Goal: Check status: Check status

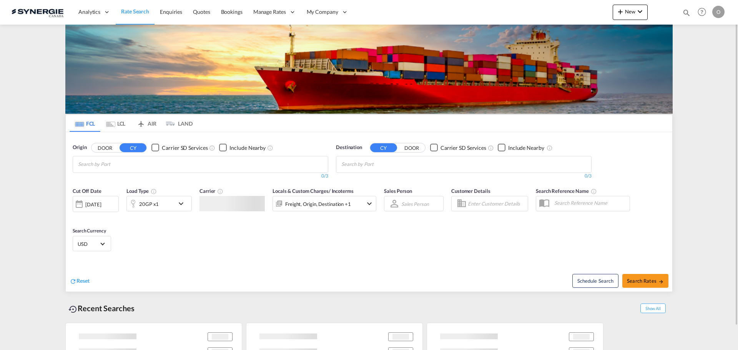
click at [686, 13] on md-icon "icon-magnify" at bounding box center [687, 12] width 8 height 8
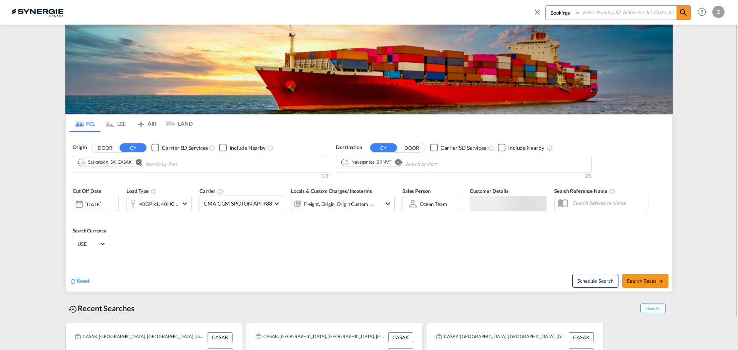
click at [570, 13] on select "Bookings Quotes Enquiries" at bounding box center [564, 13] width 37 height 14
select select "Quotes"
click at [546, 6] on select "Bookings Quotes Enquiries" at bounding box center [564, 13] width 37 height 14
click at [592, 15] on input at bounding box center [629, 12] width 96 height 13
paste input "SYC000014595"
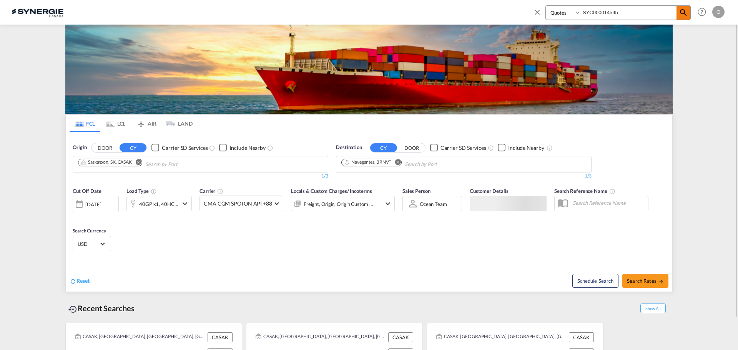
type input "SYC000014595"
click at [679, 12] on md-icon "icon-magnify" at bounding box center [683, 12] width 9 height 9
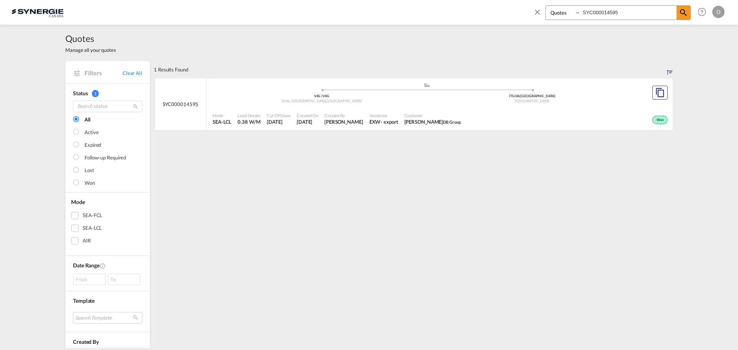
click at [276, 128] on div "Cut Off Date [DATE]" at bounding box center [279, 119] width 30 height 19
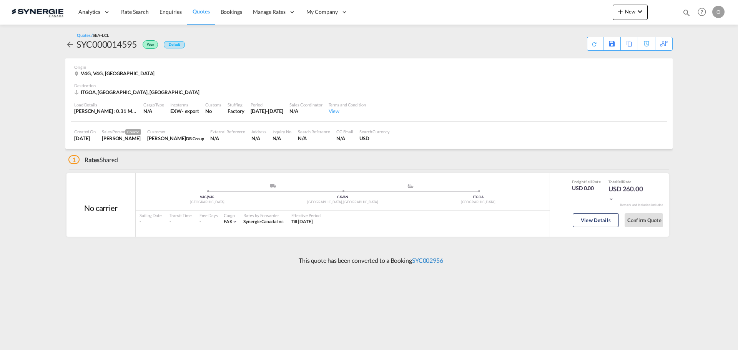
click at [431, 260] on link "SYC002956" at bounding box center [427, 260] width 31 height 7
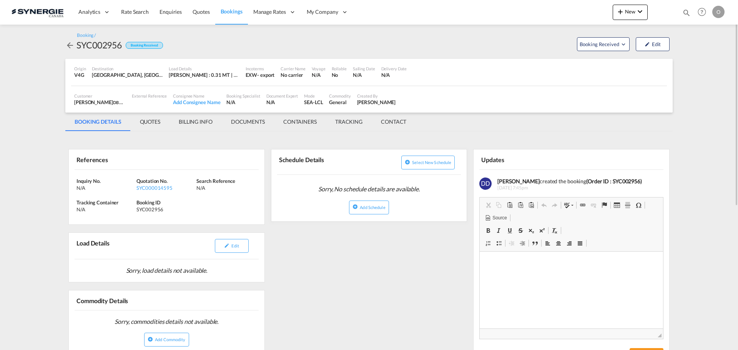
click at [145, 120] on md-tab-item "QUOTES" at bounding box center [150, 122] width 39 height 18
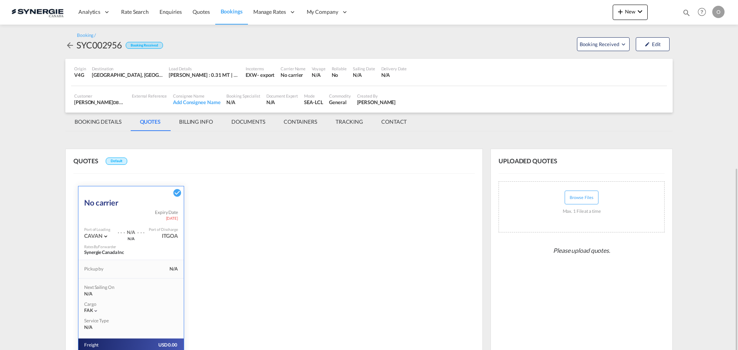
scroll to position [94, 0]
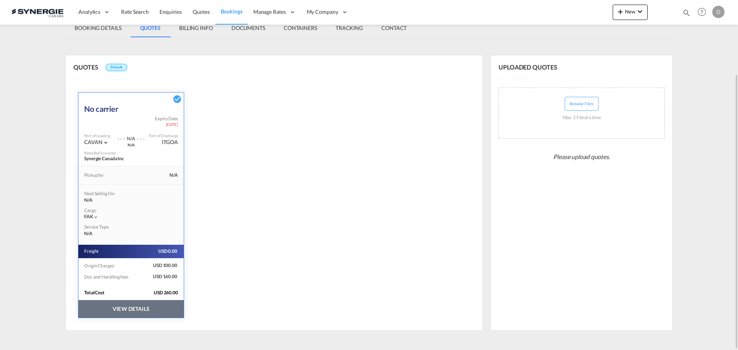
click at [155, 302] on button "VIEW DETAILS" at bounding box center [130, 309] width 105 height 18
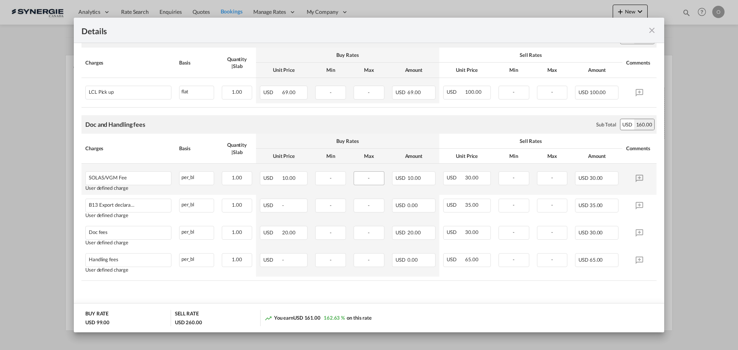
scroll to position [270, 0]
